Goal: Task Accomplishment & Management: Use online tool/utility

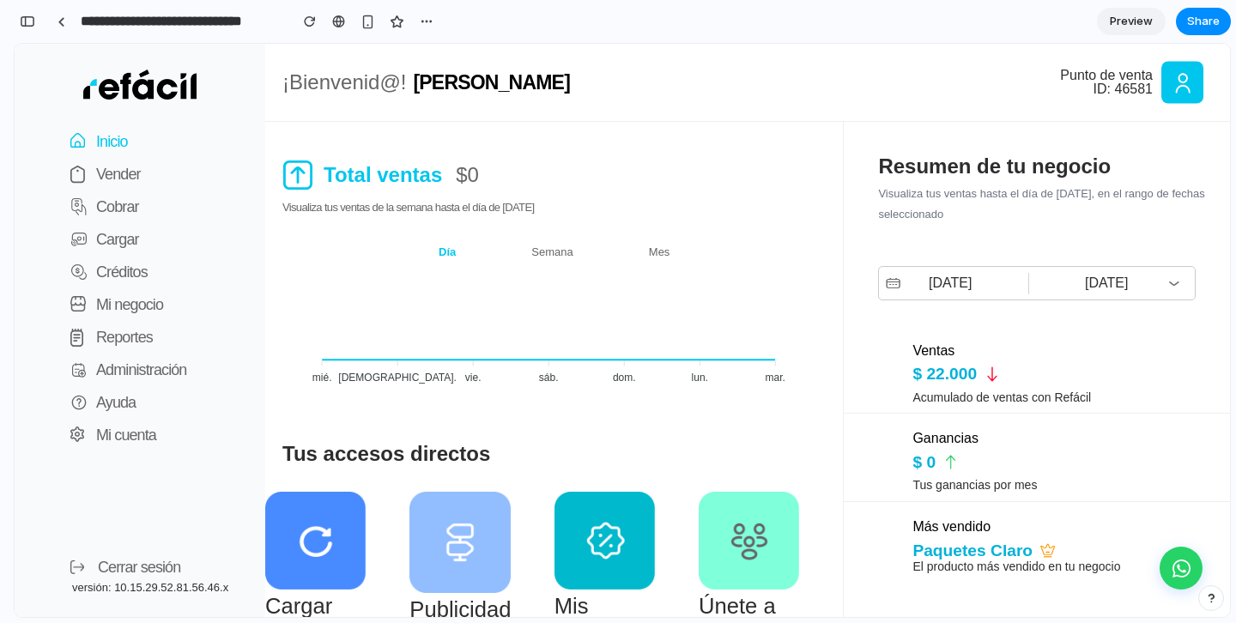
scroll to position [18253, 0]
click at [112, 167] on p "Vender" at bounding box center [118, 174] width 45 height 24
click at [113, 172] on p "Vender" at bounding box center [118, 174] width 45 height 24
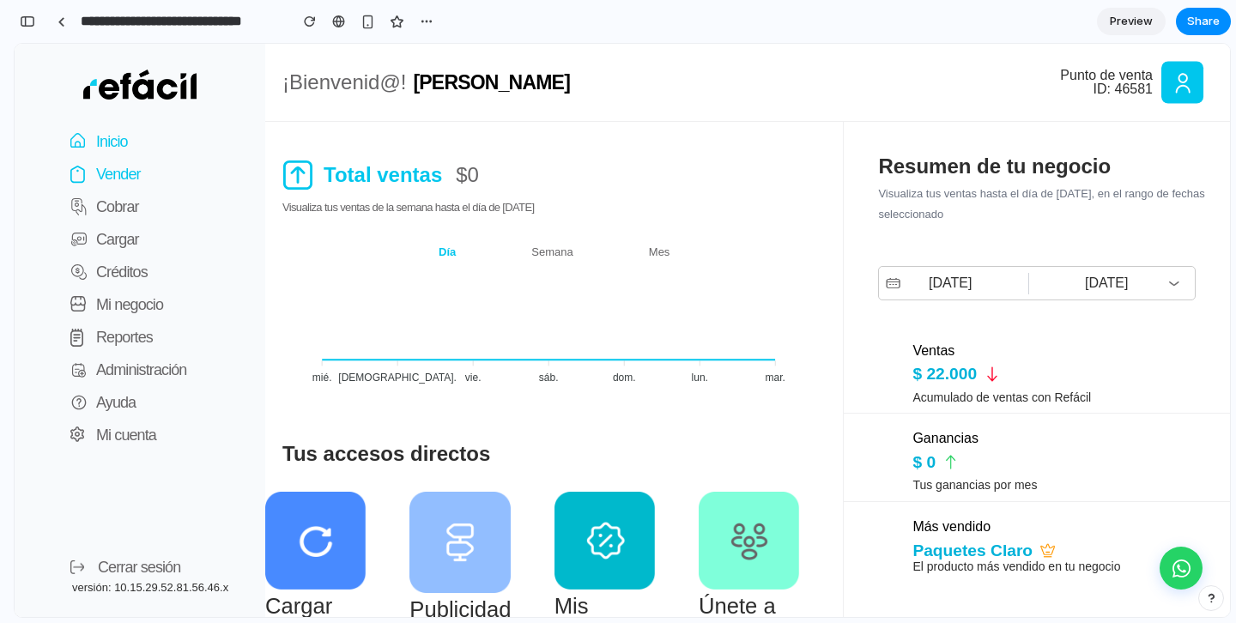
click at [123, 174] on p "Vender" at bounding box center [118, 174] width 45 height 24
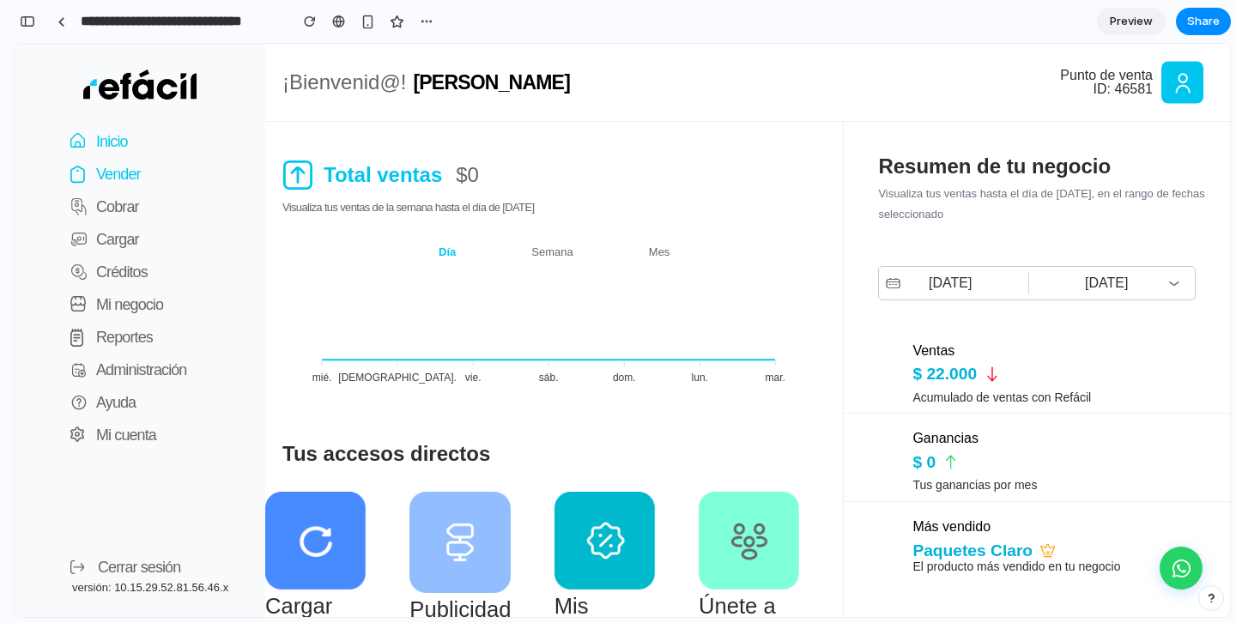
click at [134, 170] on p "Vender" at bounding box center [118, 174] width 45 height 24
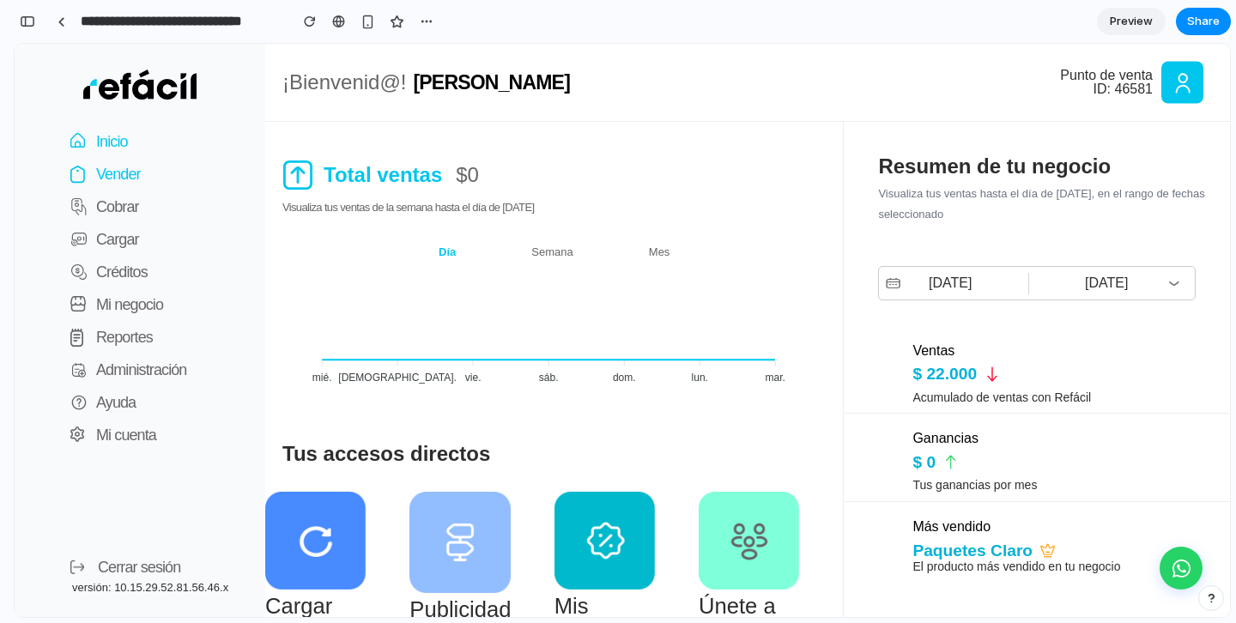
click at [134, 170] on p "Vender" at bounding box center [118, 174] width 45 height 24
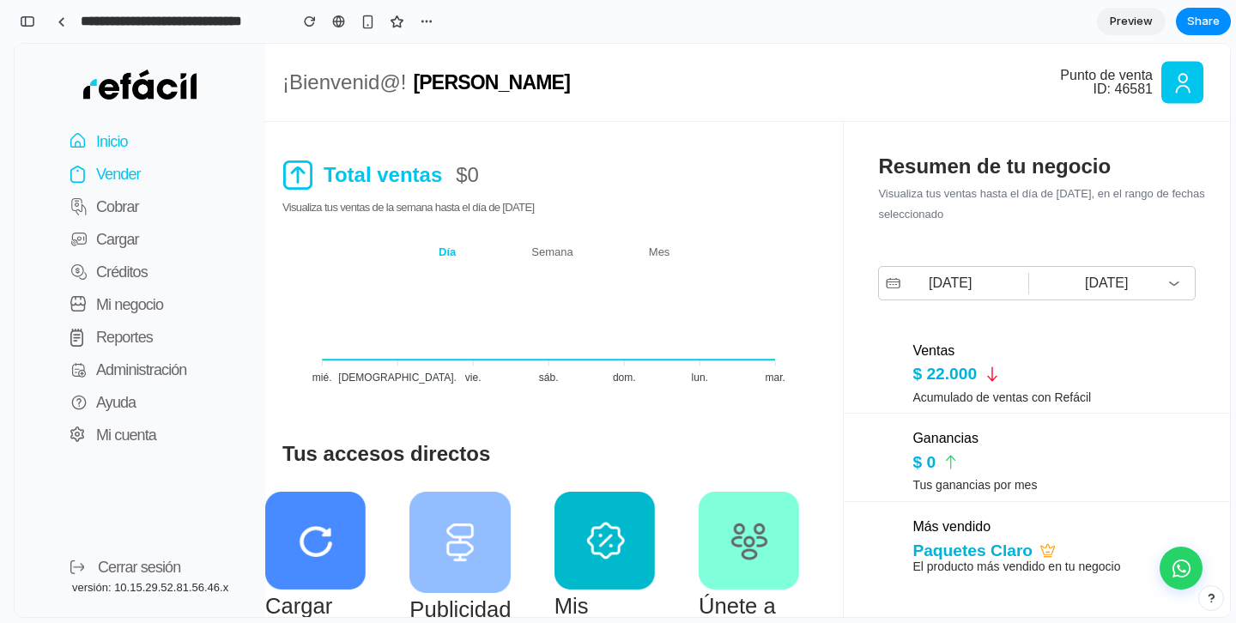
click at [134, 170] on p "Vender" at bounding box center [118, 174] width 45 height 24
